Goal: Navigation & Orientation: Understand site structure

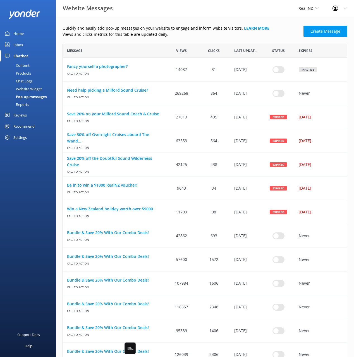
click at [253, 37] on p "Views and clicks metrics for this table are updated daily." at bounding box center [182, 34] width 238 height 6
click at [249, 35] on p "Views and clicks metrics for this table are updated daily." at bounding box center [182, 34] width 238 height 6
click at [224, 37] on p "Views and clicks metrics for this table are updated daily." at bounding box center [182, 34] width 238 height 6
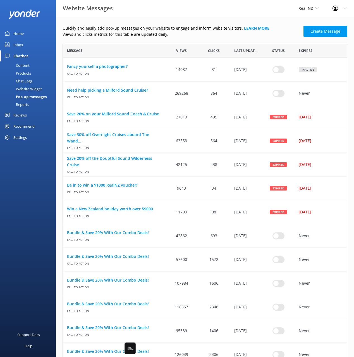
click at [269, 35] on p "Views and clicks metrics for this table are updated daily." at bounding box center [182, 34] width 238 height 6
click at [279, 27] on p "Quickly and easily add pop-up messages on your website to engage and inform web…" at bounding box center [182, 28] width 238 height 6
click at [281, 35] on p "Views and clicks metrics for this table are updated daily." at bounding box center [182, 34] width 238 height 6
click at [274, 35] on p "Views and clicks metrics for this table are updated daily." at bounding box center [182, 34] width 238 height 6
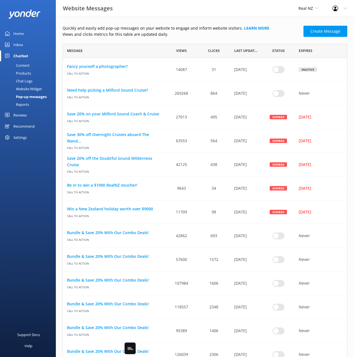
drag, startPoint x: 271, startPoint y: 45, endPoint x: 276, endPoint y: 21, distance: 24.4
click at [271, 45] on div "Status" at bounding box center [278, 51] width 32 height 14
